Goal: Navigation & Orientation: Understand site structure

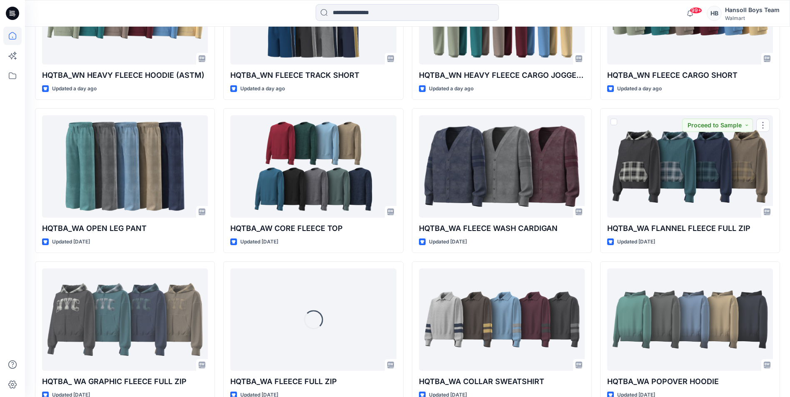
scroll to position [608, 0]
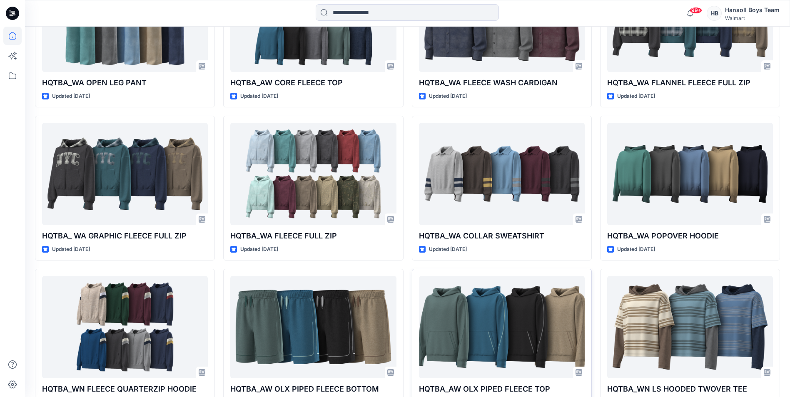
click at [15, 12] on icon at bounding box center [12, 13] width 13 height 13
click at [12, 81] on icon at bounding box center [12, 76] width 18 height 18
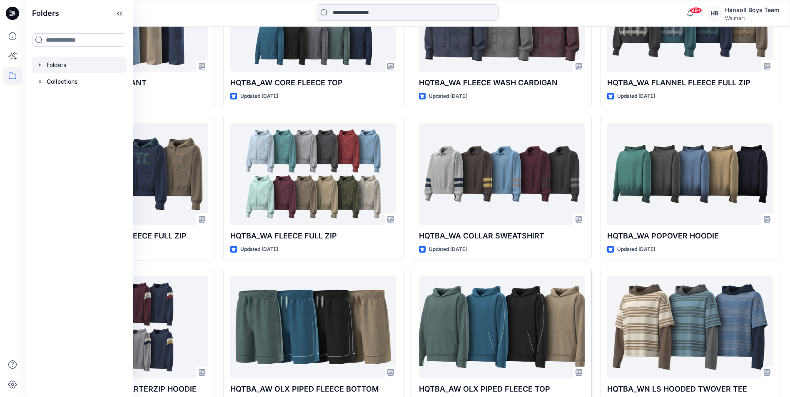
click at [68, 64] on div at bounding box center [79, 65] width 95 height 17
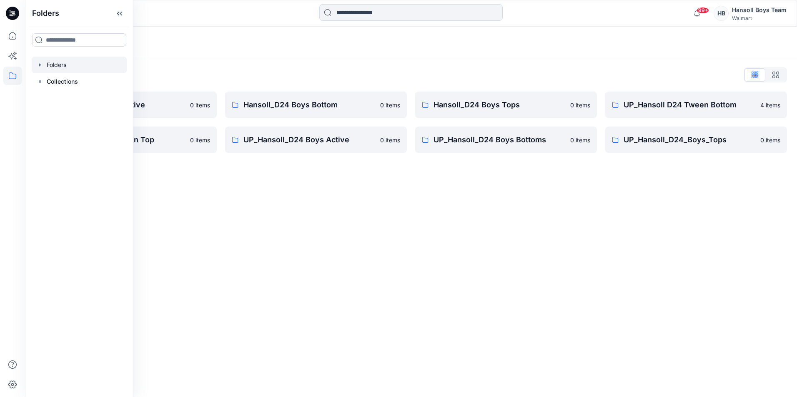
click at [561, 57] on div "Folders" at bounding box center [411, 43] width 772 height 32
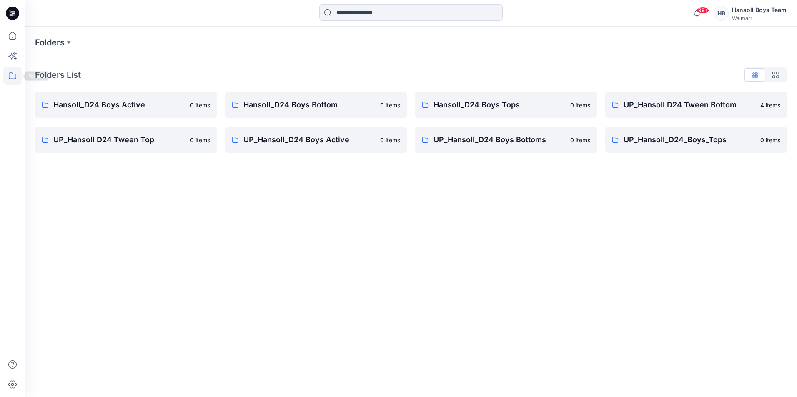
click at [10, 77] on icon at bounding box center [12, 76] width 18 height 18
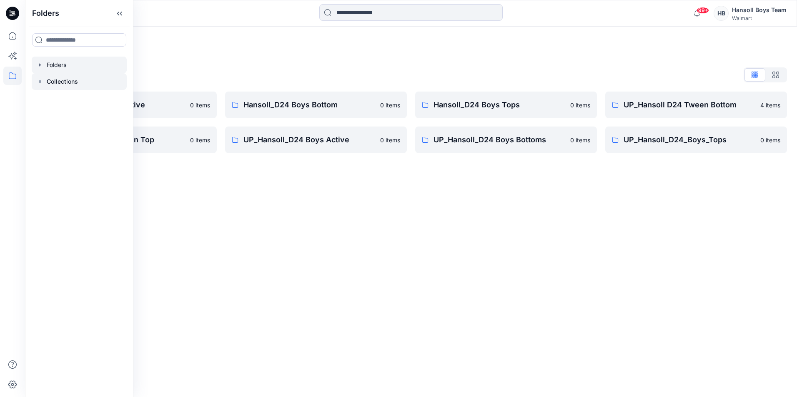
click at [38, 80] on icon at bounding box center [40, 81] width 7 height 7
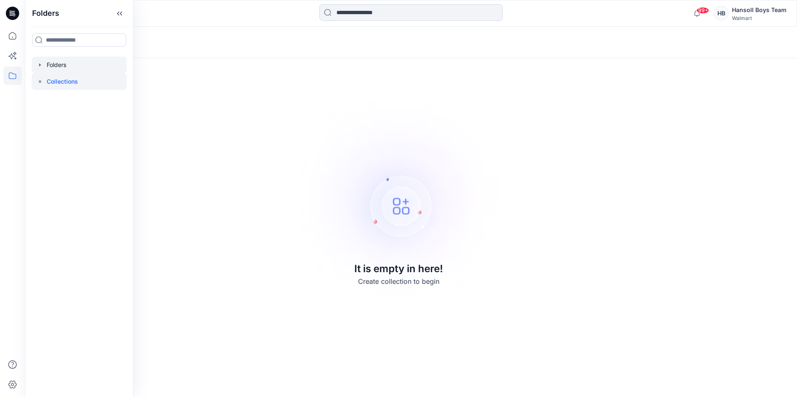
click at [34, 66] on div at bounding box center [79, 65] width 95 height 17
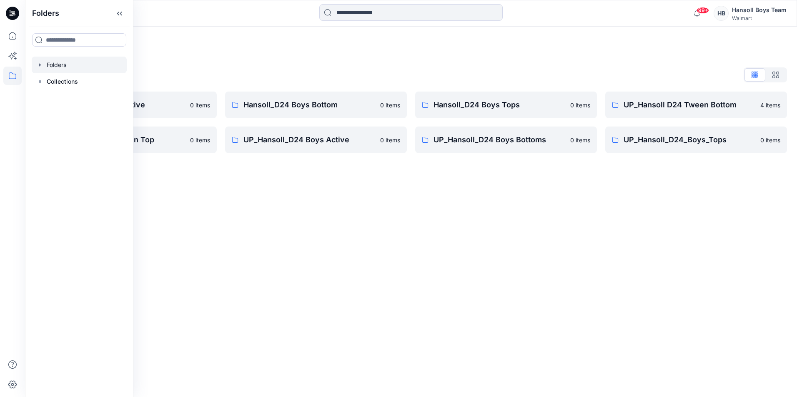
click at [40, 65] on icon "button" at bounding box center [40, 64] width 2 height 3
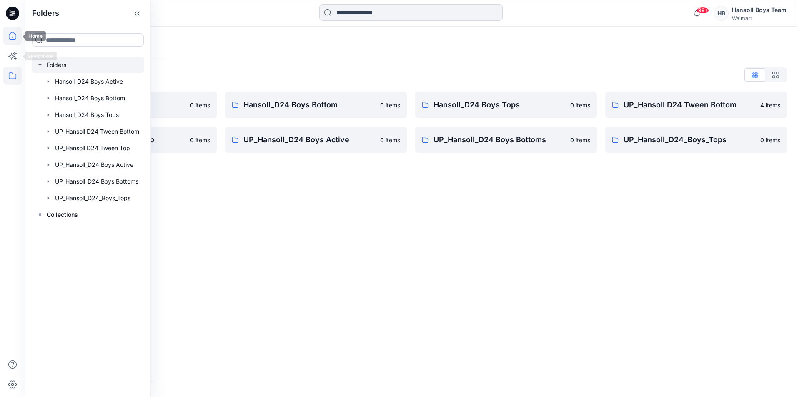
click at [14, 33] on icon at bounding box center [12, 35] width 7 height 7
